Goal: Task Accomplishment & Management: Use online tool/utility

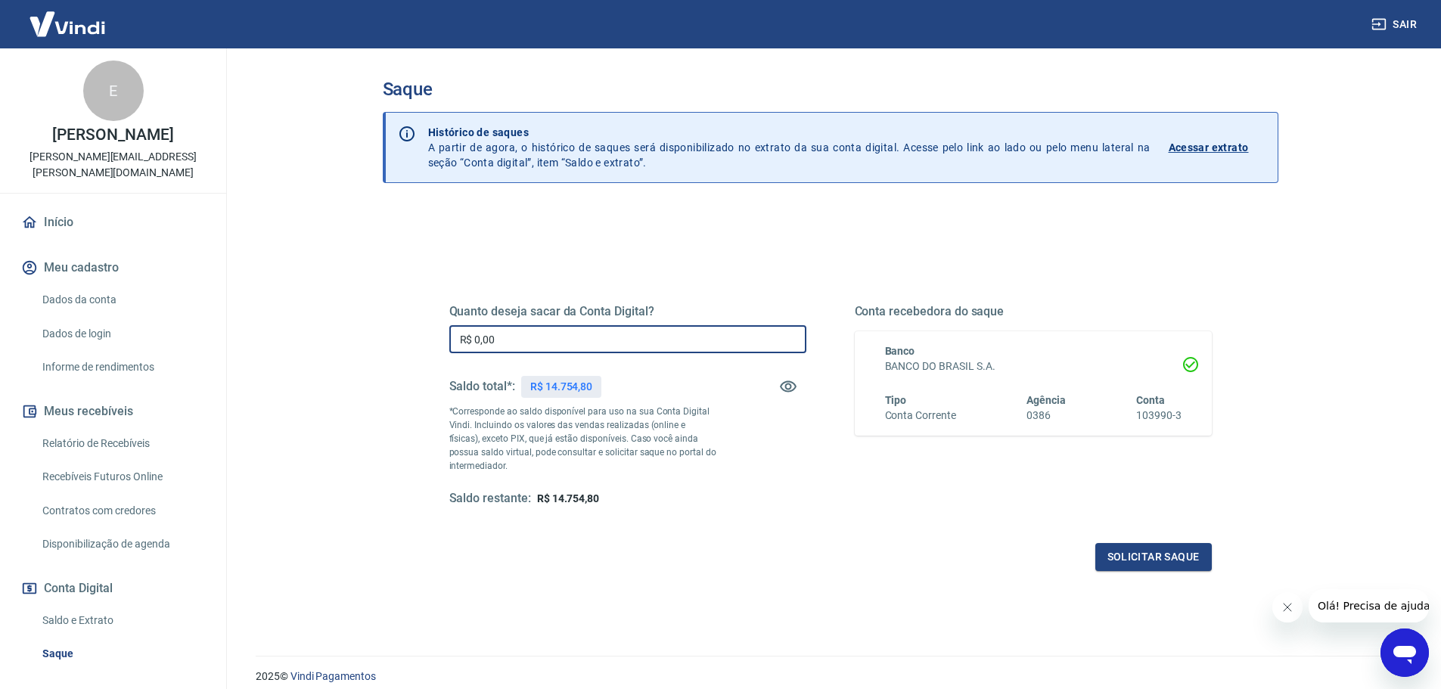
click at [577, 343] on input "R$ 0,00" at bounding box center [627, 339] width 357 height 28
click at [544, 348] on input "R$ 0,00" at bounding box center [627, 339] width 357 height 28
click at [539, 340] on input "R$ 0,00" at bounding box center [627, 339] width 357 height 28
type input "R$ 13.000,00"
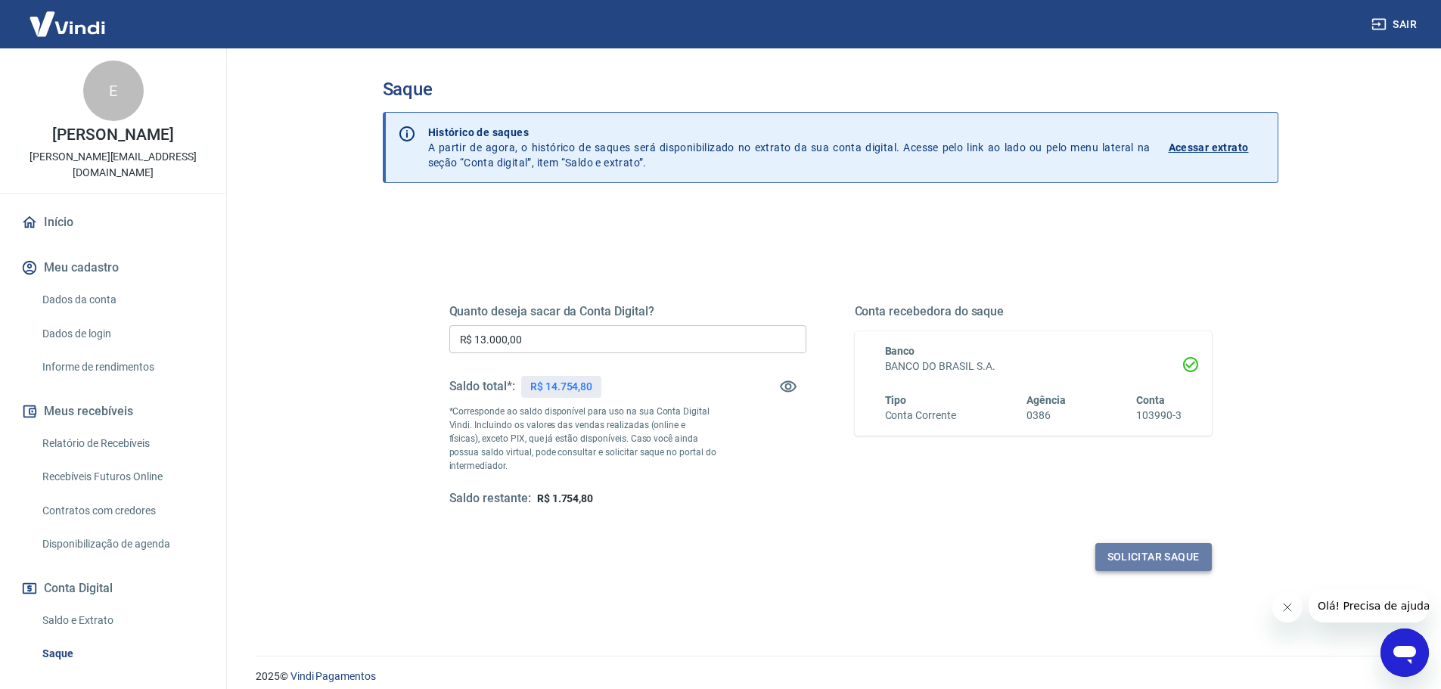
click at [1140, 558] on button "Solicitar saque" at bounding box center [1154, 557] width 117 height 28
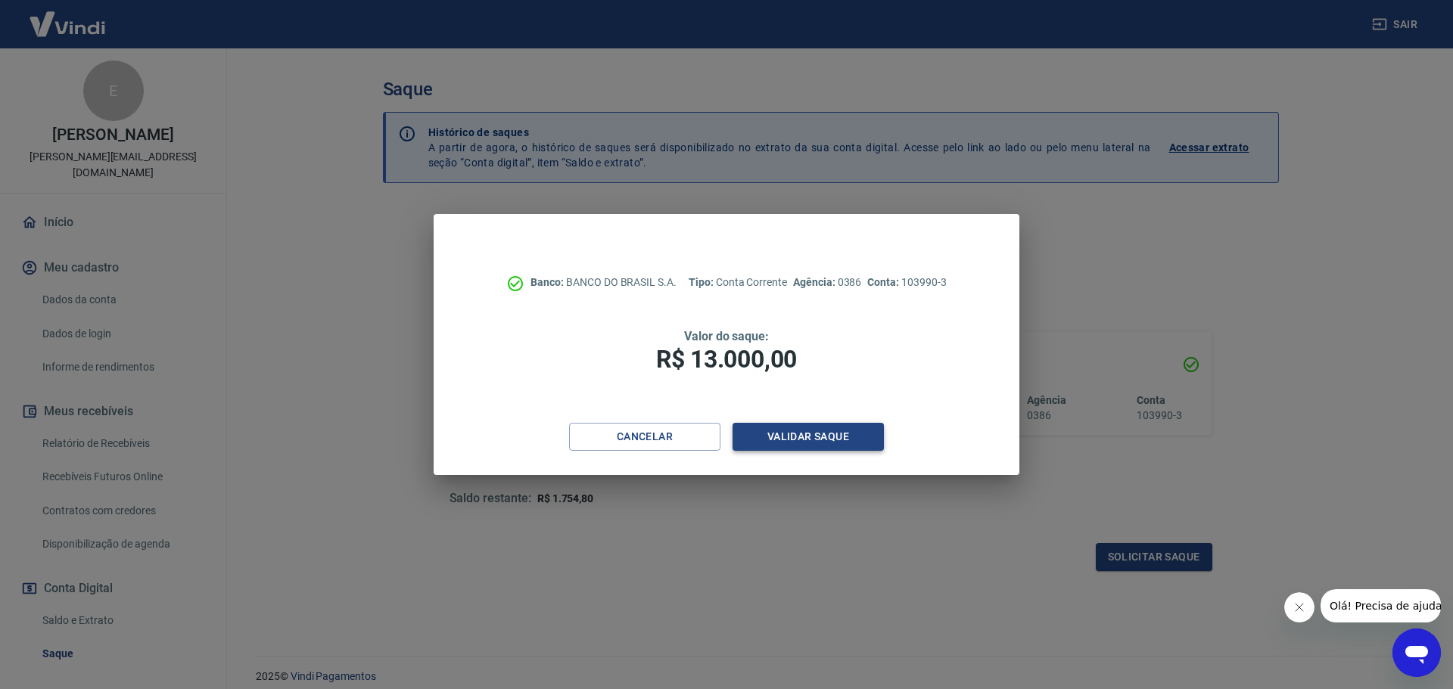
click at [810, 427] on button "Validar saque" at bounding box center [807, 437] width 151 height 28
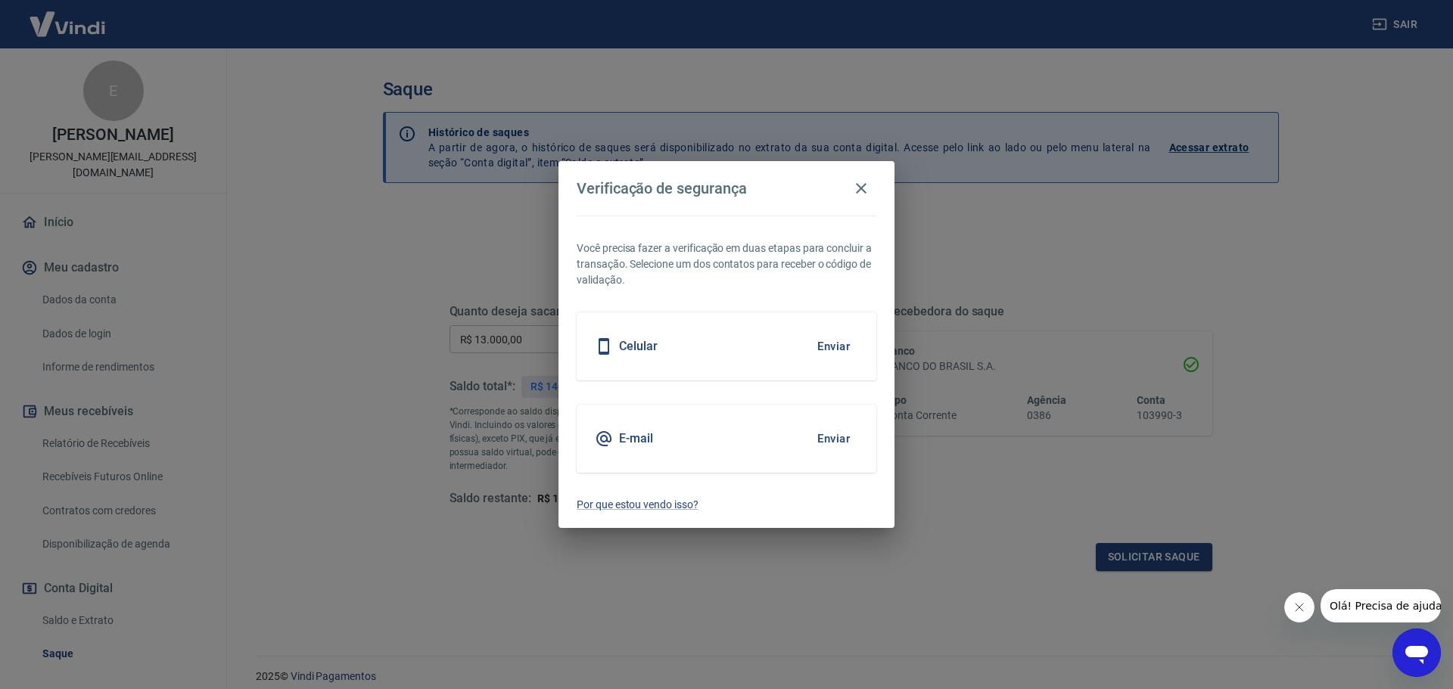
click at [824, 443] on button "Enviar" at bounding box center [833, 439] width 49 height 32
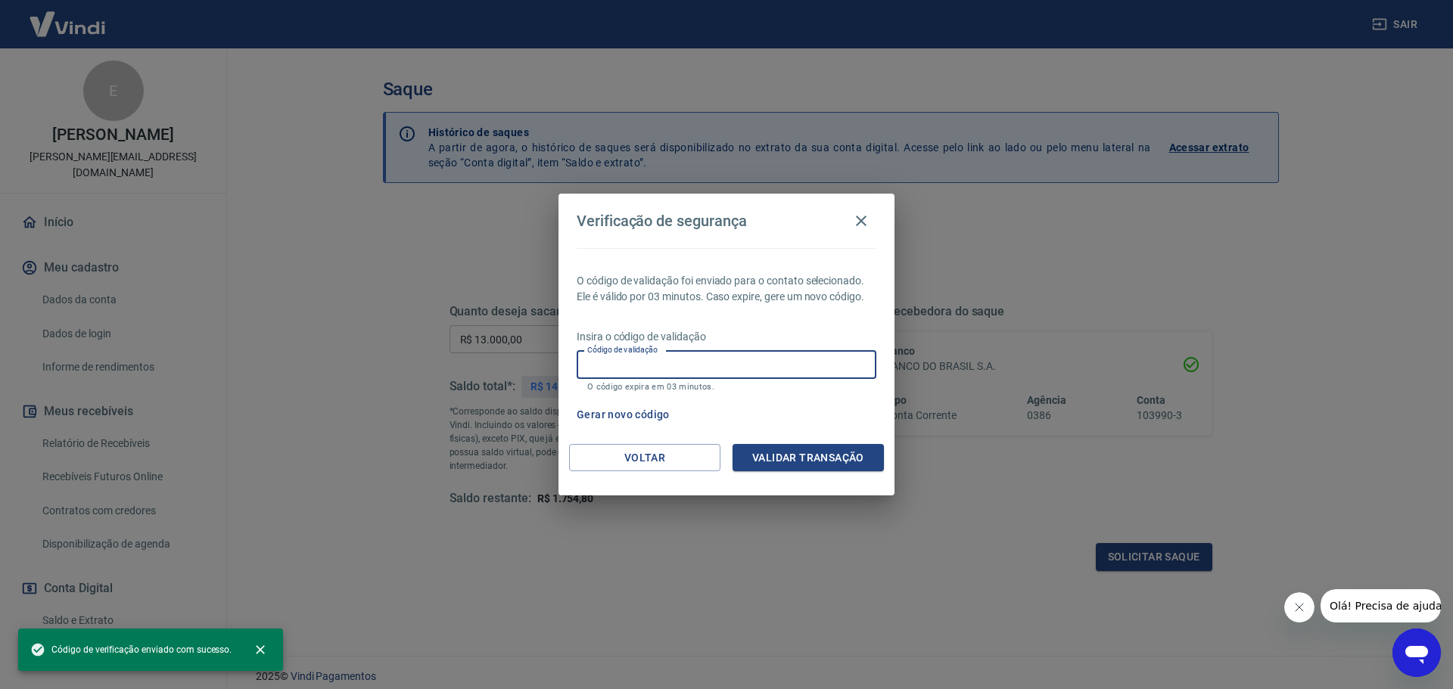
click at [753, 356] on input "Código de validação" at bounding box center [727, 365] width 300 height 28
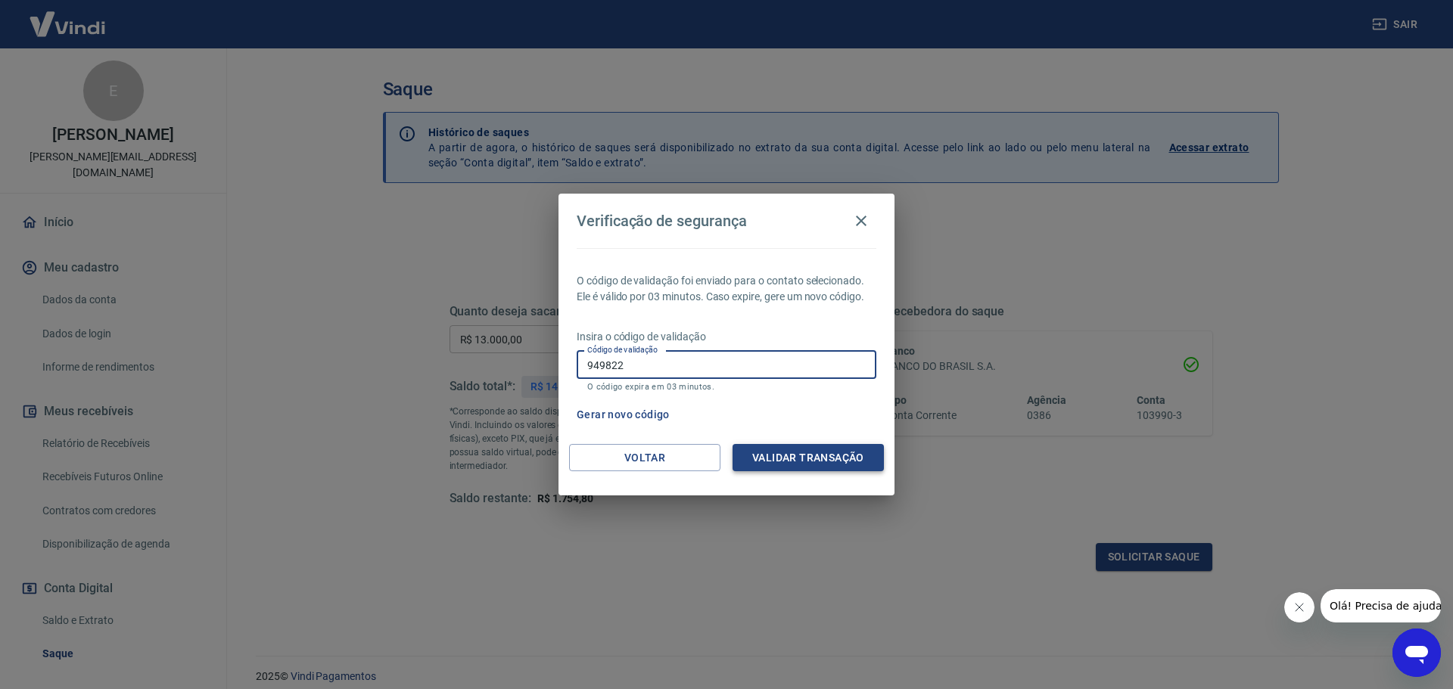
type input "949822"
click at [804, 461] on button "Validar transação" at bounding box center [807, 458] width 151 height 28
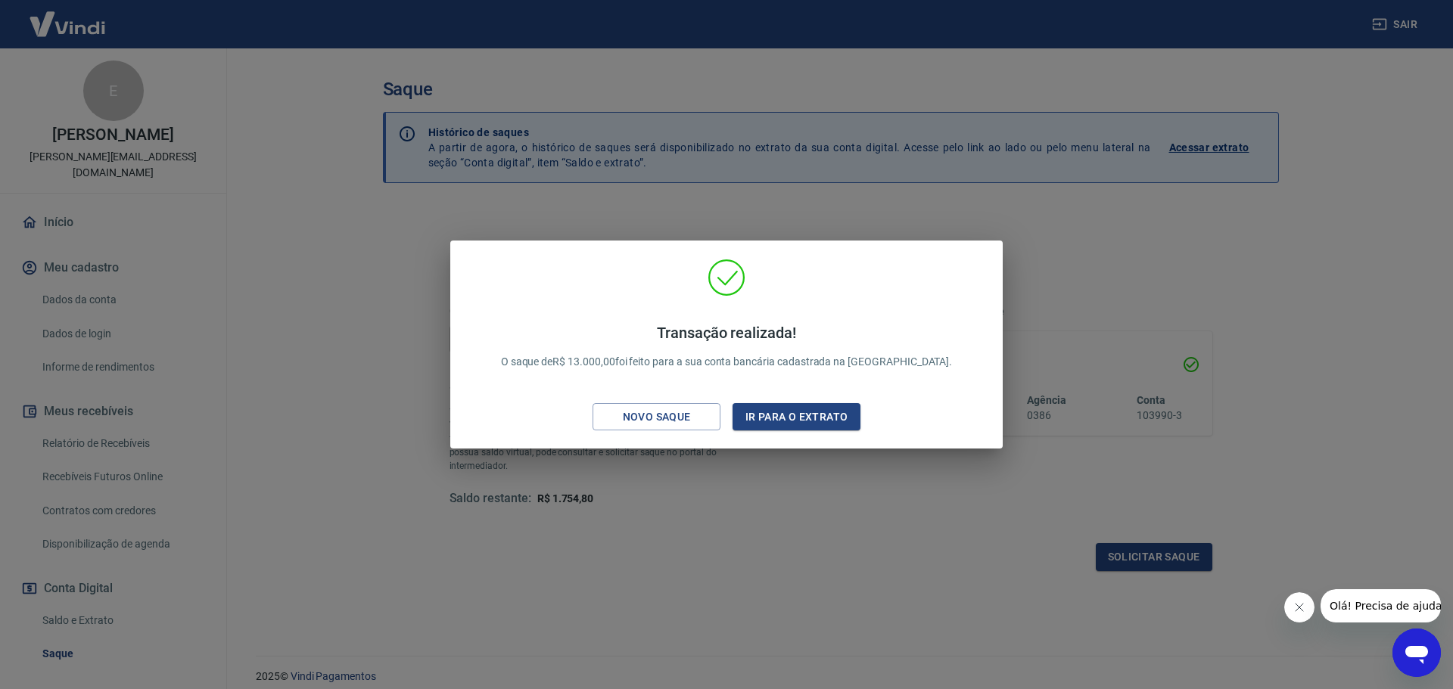
click at [794, 398] on div "Transação realizada! O saque de R$ 13.000,00 foi feito para a sua conta bancári…" at bounding box center [726, 348] width 528 height 179
click at [791, 412] on button "Ir para o extrato" at bounding box center [796, 417] width 128 height 28
